Goal: Navigation & Orientation: Find specific page/section

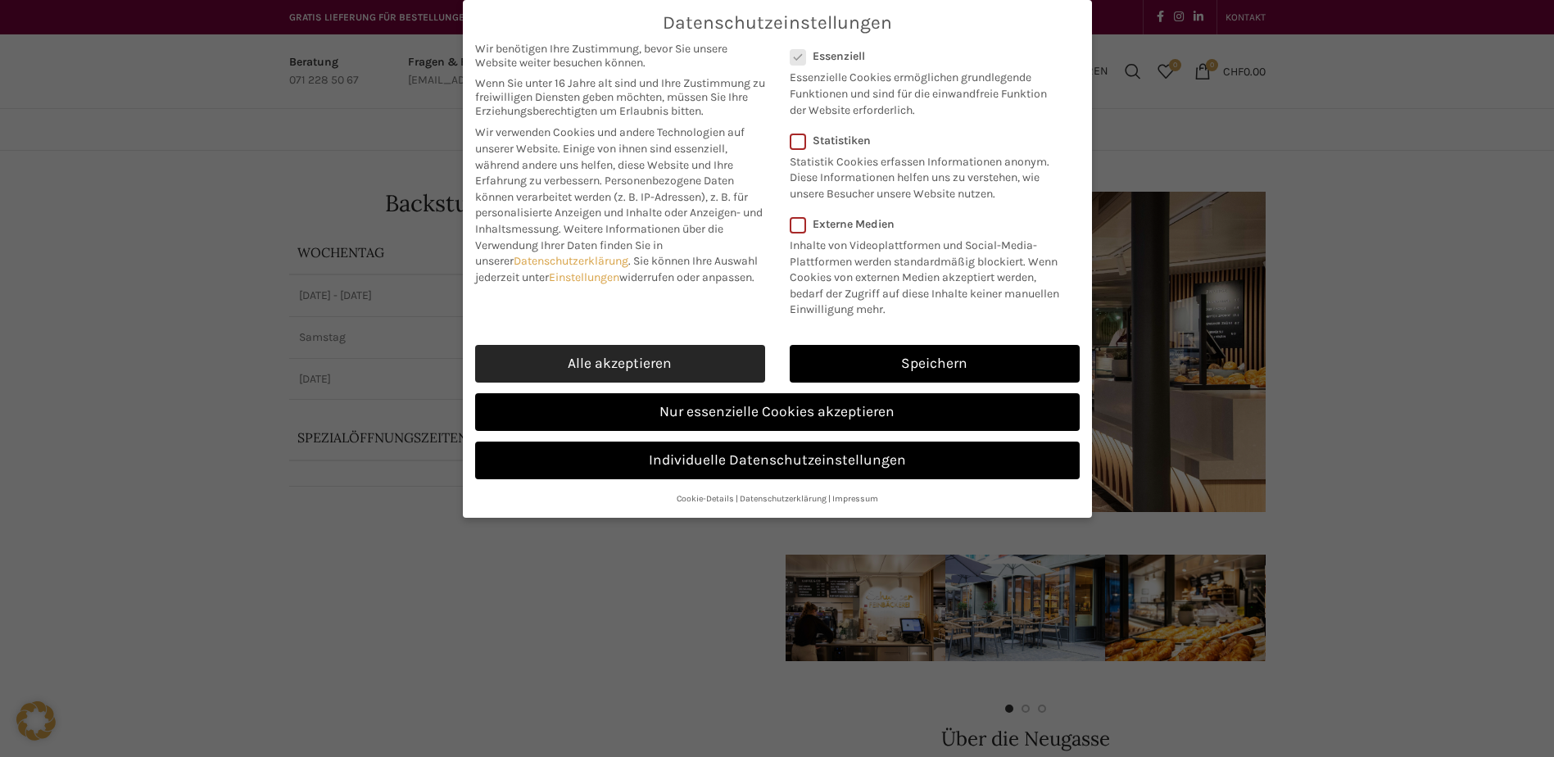
click at [664, 368] on link "Alle akzeptieren" at bounding box center [620, 364] width 290 height 38
checkbox input "true"
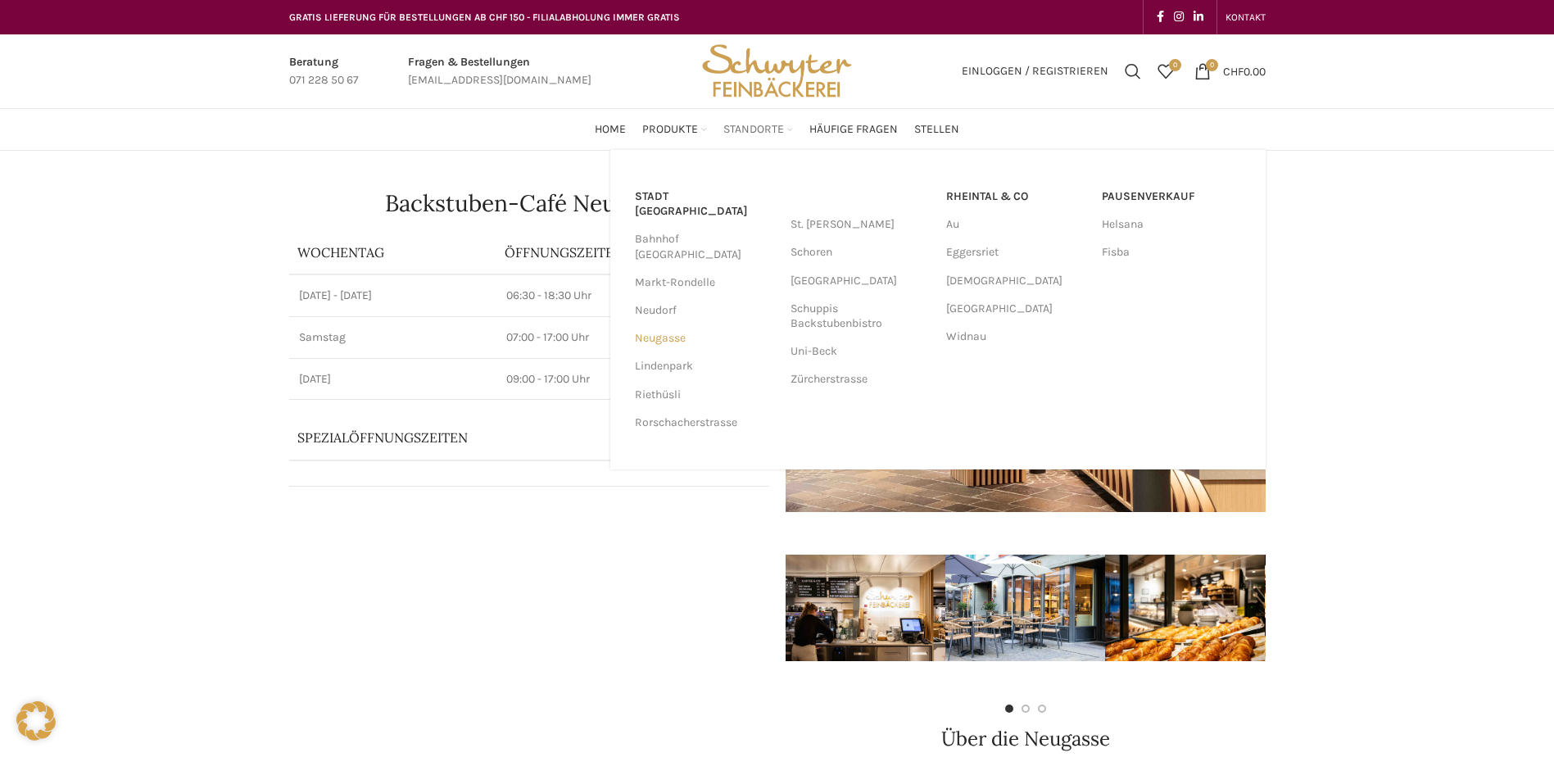
click at [655, 324] on link "Neugasse" at bounding box center [704, 338] width 139 height 28
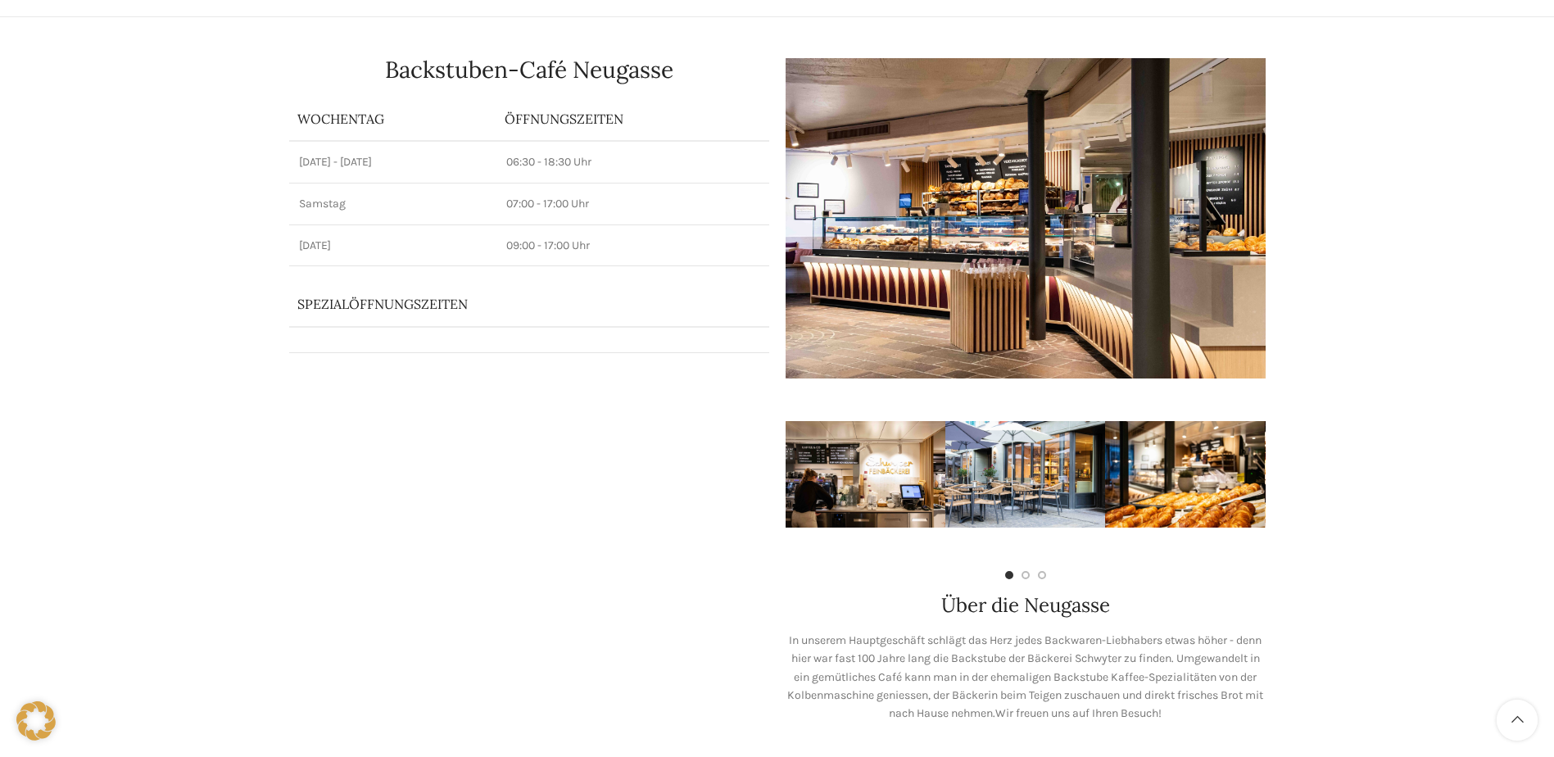
scroll to position [461, 0]
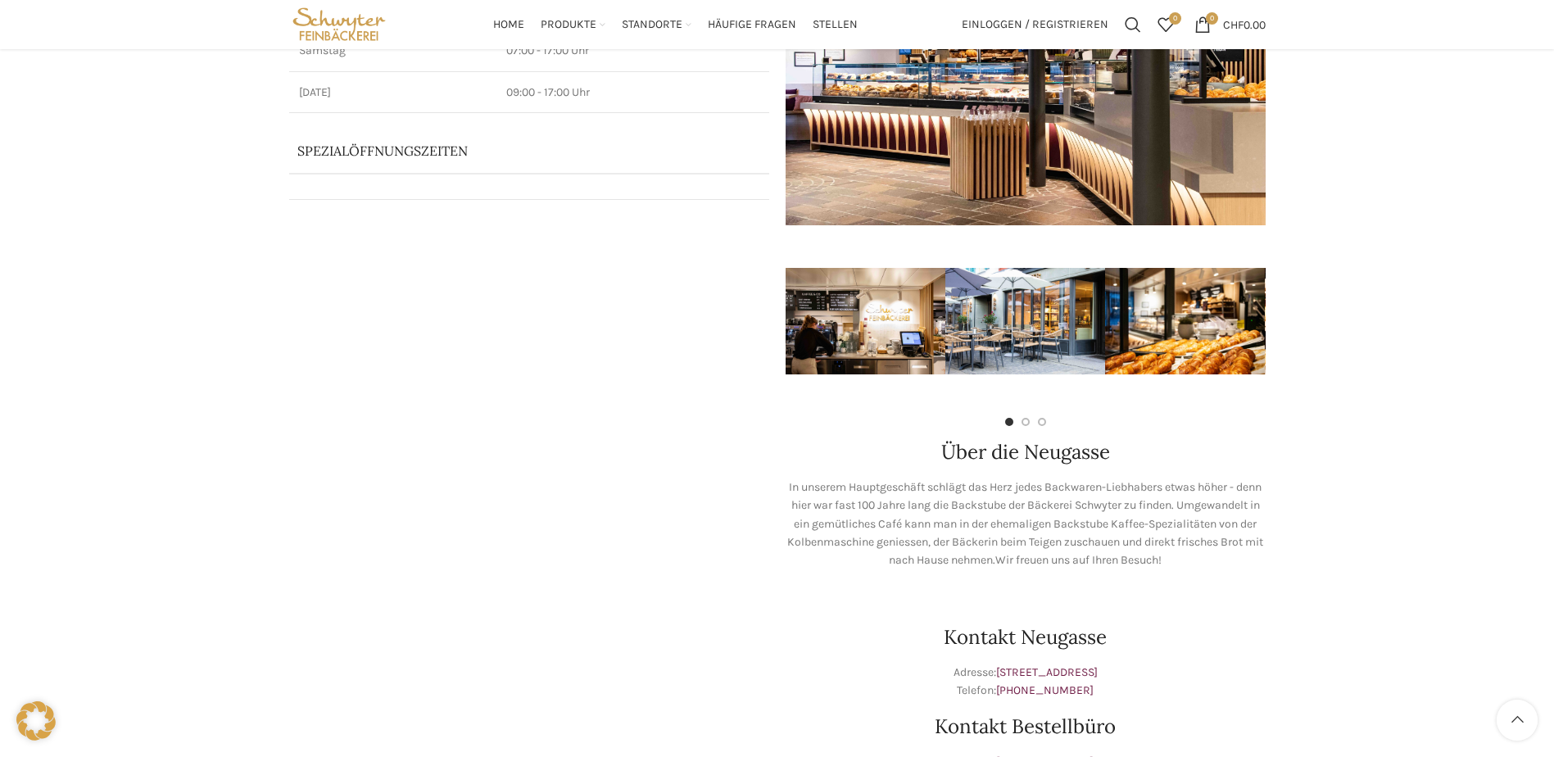
scroll to position [0, 0]
